Goal: Navigation & Orientation: Find specific page/section

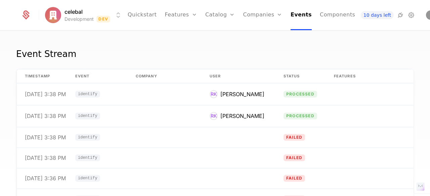
click at [343, 65] on div "Event Stream" at bounding box center [214, 57] width 397 height 21
drag, startPoint x: 342, startPoint y: 69, endPoint x: 339, endPoint y: 69, distance: 3.8
click at [342, 69] on th "Features" at bounding box center [381, 76] width 111 height 14
click at [267, 37] on div "Event Stream timestamp Event Company User Status Features Properties [DATE] 3:3…" at bounding box center [215, 115] width 430 height 169
click at [267, 36] on div "Event Stream timestamp Event Company User Status Features Properties [DATE] 3:3…" at bounding box center [215, 115] width 430 height 169
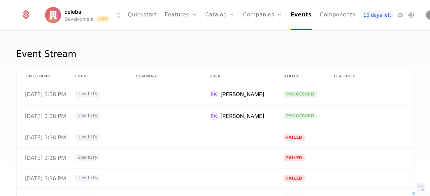
click at [267, 36] on div "Event Stream timestamp Event Company User Status Features Properties [DATE] 3:3…" at bounding box center [215, 115] width 430 height 169
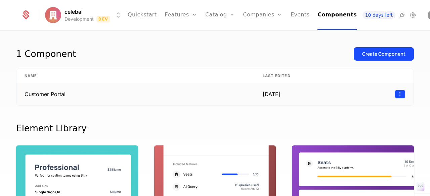
click at [391, 94] on html "celebal Development Dev Quickstart Features Features Flags Catalog Plans Add On…" at bounding box center [215, 98] width 430 height 196
click at [292, 54] on html "celebal Development Dev Quickstart Features Features Flags Catalog Plans Add On…" at bounding box center [215, 98] width 430 height 196
click at [84, 7] on div "celebal Development Dev Quickstart Features Features Flags Catalog Plans Add On…" at bounding box center [215, 15] width 388 height 30
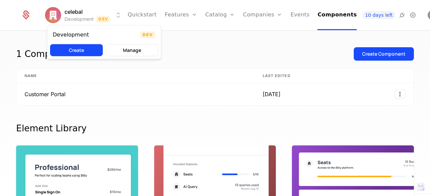
click at [76, 10] on html "celebal Development Dev Quickstart Features Features Flags Catalog Plans Add On…" at bounding box center [215, 98] width 430 height 196
click at [213, 63] on html "celebal Development Dev Quickstart Features Features Flags Catalog Plans Add On…" at bounding box center [215, 98] width 430 height 196
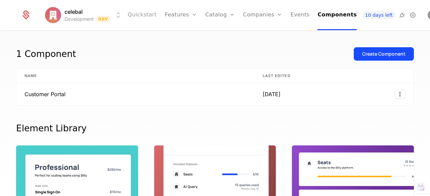
click at [144, 12] on link "Quickstart" at bounding box center [142, 15] width 29 height 30
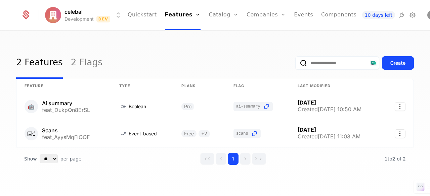
scroll to position [7, 0]
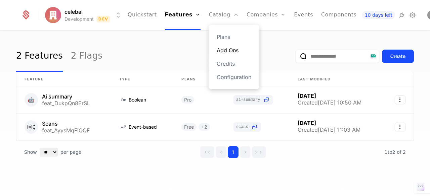
click at [222, 51] on link "Add Ons" at bounding box center [233, 50] width 35 height 8
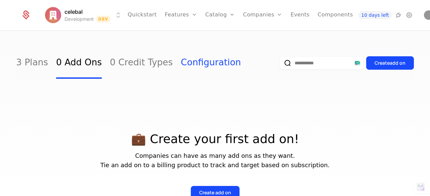
click at [199, 66] on link "Configuration" at bounding box center [211, 63] width 60 height 32
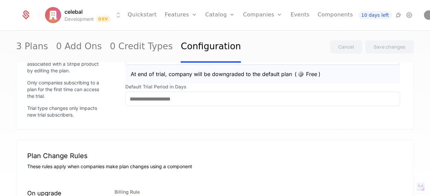
scroll to position [604, 0]
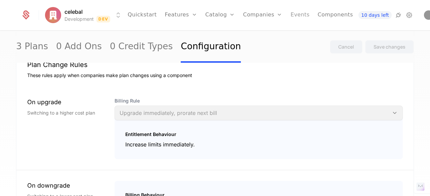
click at [290, 15] on link "Events" at bounding box center [299, 15] width 19 height 30
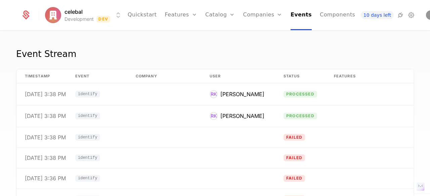
drag, startPoint x: 180, startPoint y: 100, endPoint x: 404, endPoint y: 56, distance: 228.1
click at [404, 56] on div "Event Stream" at bounding box center [214, 57] width 397 height 21
click at [429, 57] on div "Event Stream timestamp Event Company User Status Features Properties [DATE] 3:3…" at bounding box center [215, 115] width 430 height 169
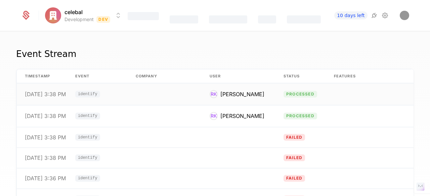
click at [251, 93] on div "[PERSON_NAME]" at bounding box center [242, 94] width 44 height 8
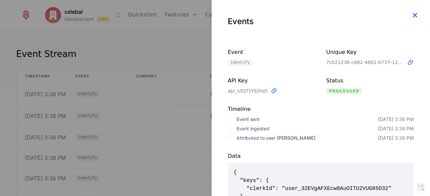
click at [411, 15] on icon "button" at bounding box center [414, 15] width 9 height 9
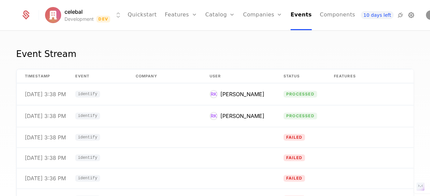
click at [407, 12] on icon at bounding box center [411, 15] width 8 height 8
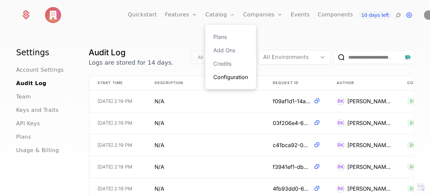
click at [219, 79] on link "Configuration" at bounding box center [230, 77] width 35 height 8
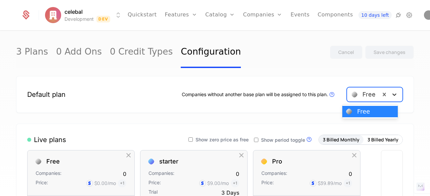
click at [388, 97] on div at bounding box center [394, 95] width 12 height 8
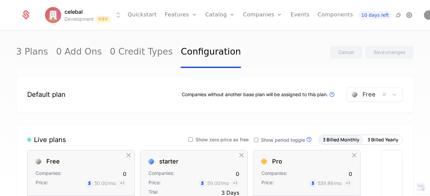
click at [405, 14] on icon at bounding box center [409, 15] width 8 height 8
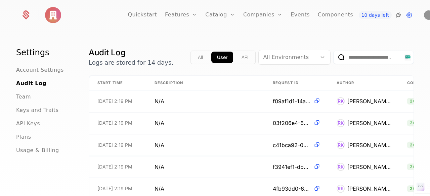
click at [394, 14] on icon at bounding box center [398, 15] width 8 height 8
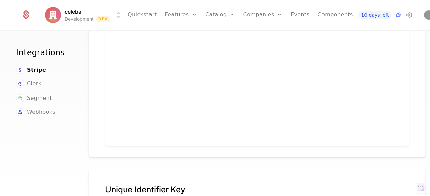
scroll to position [412, 0]
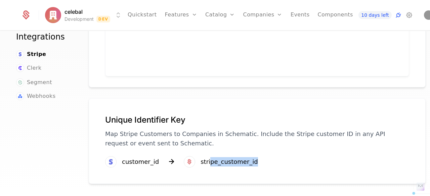
drag, startPoint x: 250, startPoint y: 161, endPoint x: 204, endPoint y: 162, distance: 45.7
click at [204, 162] on div "Unique Identifier Key Map Stripe Customers to Companies in Schematic. Include t…" at bounding box center [257, 141] width 337 height 86
click at [198, 179] on div "Unique Identifier Key Map Stripe Customers to Companies in Schematic. Include t…" at bounding box center [257, 141] width 337 height 86
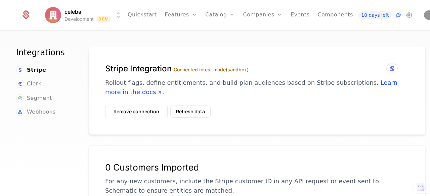
scroll to position [0, 0]
click at [405, 14] on icon at bounding box center [409, 15] width 8 height 8
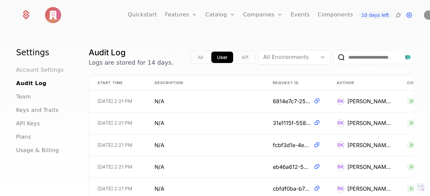
click at [54, 72] on span "Account Settings" at bounding box center [40, 70] width 48 height 8
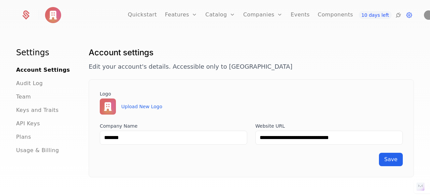
click at [48, 13] on img at bounding box center [53, 15] width 16 height 16
click at [24, 14] on icon at bounding box center [26, 13] width 6 height 6
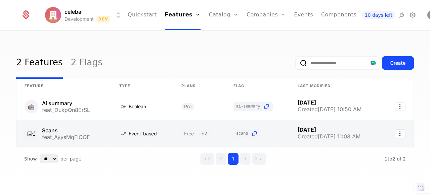
click at [148, 132] on link at bounding box center [142, 133] width 62 height 27
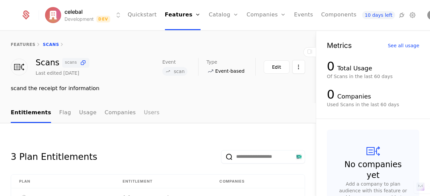
click at [144, 115] on link "Users" at bounding box center [152, 113] width 16 height 20
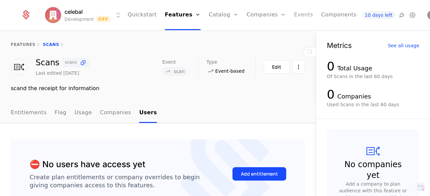
click at [296, 16] on link "Events" at bounding box center [303, 15] width 19 height 30
